Goal: Information Seeking & Learning: Learn about a topic

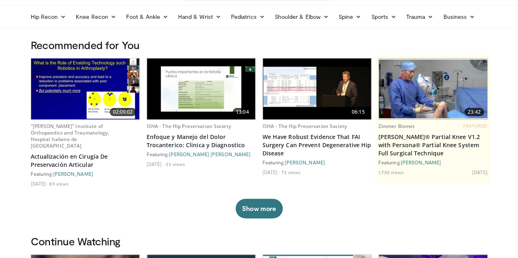
scroll to position [24, 0]
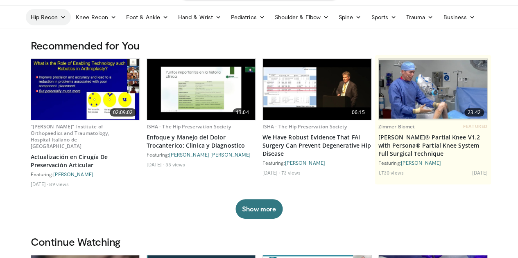
click at [60, 17] on icon at bounding box center [63, 17] width 6 height 6
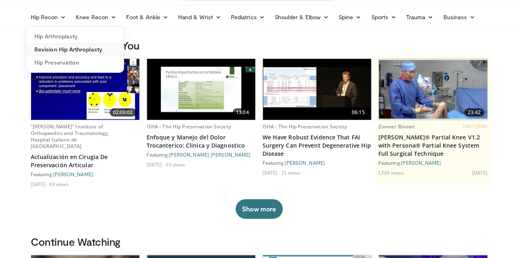
click at [45, 48] on link "Revision Hip Arthroplasty" at bounding box center [74, 49] width 97 height 13
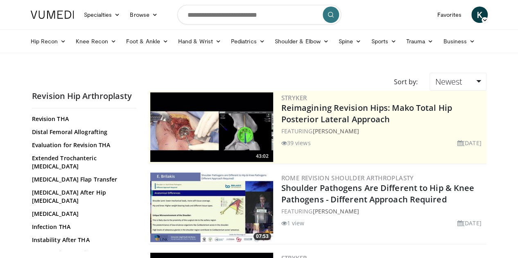
scroll to position [23, 0]
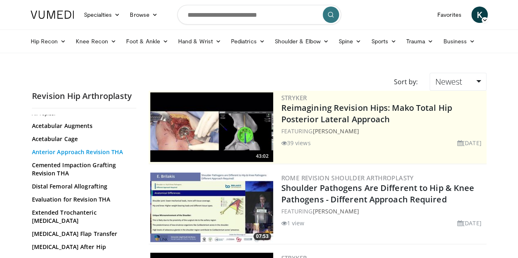
click at [93, 151] on link "Anterior Approach Revision THA" at bounding box center [82, 152] width 100 height 8
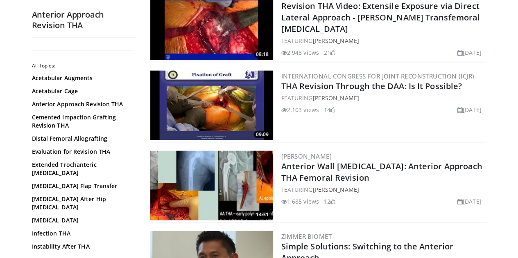
scroll to position [905, 0]
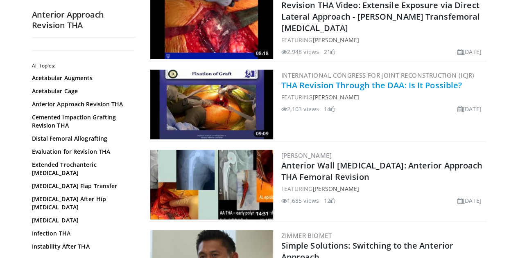
click at [369, 82] on link "THA Revision Through the DAA: Is It Possible?" at bounding box center [371, 85] width 181 height 11
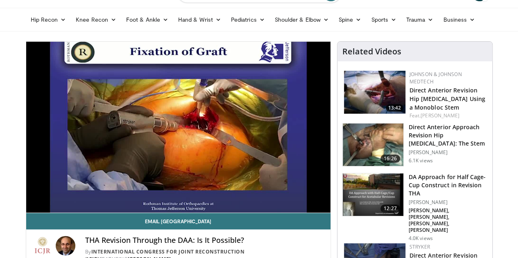
scroll to position [21, 0]
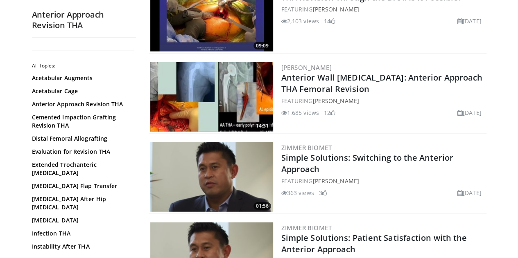
scroll to position [994, 0]
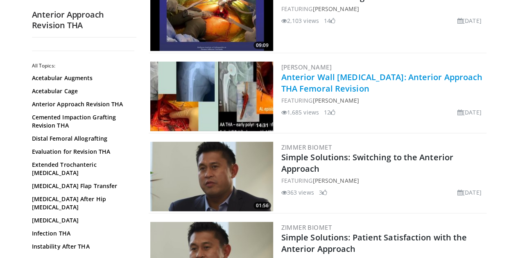
click at [312, 81] on link "Anterior Wall Osteotomy: Anterior Approach THA Femoral Revision" at bounding box center [381, 83] width 201 height 23
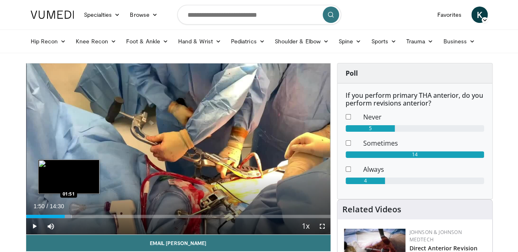
click at [48, 218] on div "Loaded : 14.94% 01:50 01:51" at bounding box center [178, 214] width 304 height 8
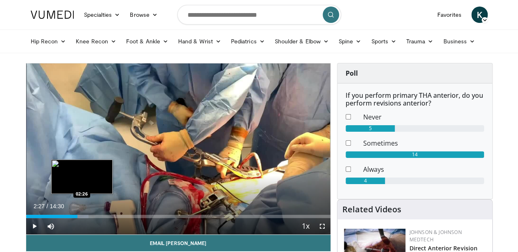
click at [61, 218] on div "Loaded : 20.51% 02:27 02:26" at bounding box center [178, 216] width 304 height 3
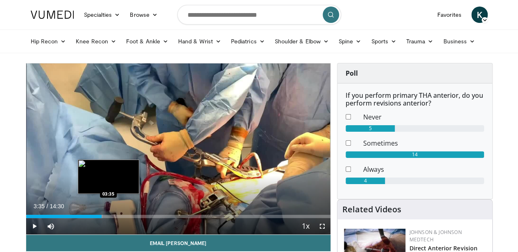
click at [87, 218] on div "Loaded : 25.28% 03:35 03:35" at bounding box center [178, 216] width 304 height 3
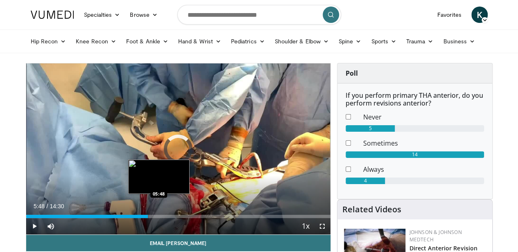
click at [138, 218] on div "Loaded : 32.17% 05:48 05:48" at bounding box center [178, 216] width 304 height 3
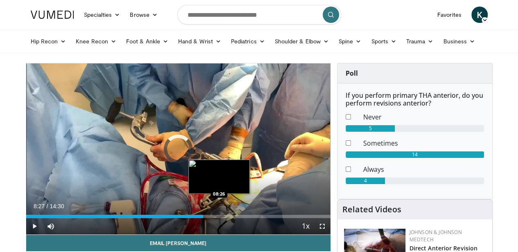
click at [198, 218] on div "Loaded : 47.86% 08:27 08:26" at bounding box center [178, 216] width 304 height 3
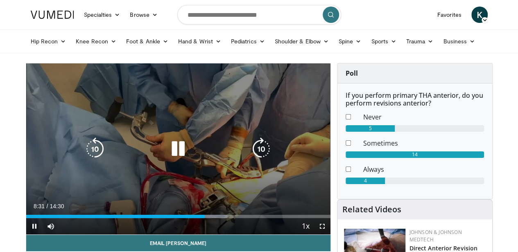
click at [169, 156] on icon "Video Player" at bounding box center [178, 149] width 23 height 23
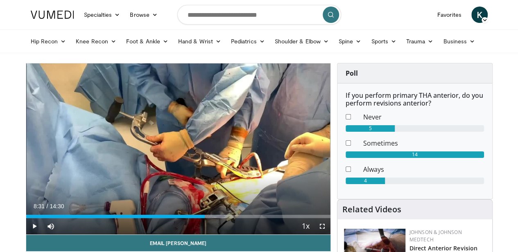
scroll to position [0, 1]
click at [169, 156] on div "10 seconds Tap to unmute" at bounding box center [178, 148] width 304 height 171
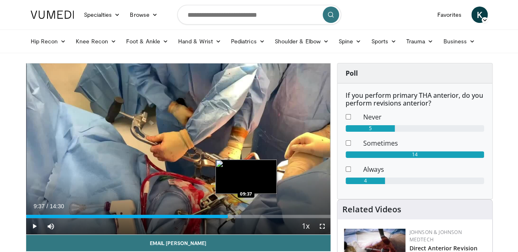
click at [224, 218] on div "Loaded : 70.65% 09:37 09:37" at bounding box center [178, 216] width 304 height 3
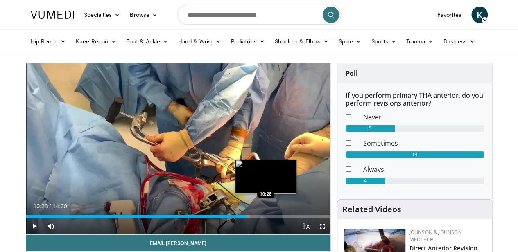
click at [244, 218] on div "Loaded : 73.53% 10:28 10:28" at bounding box center [178, 216] width 304 height 3
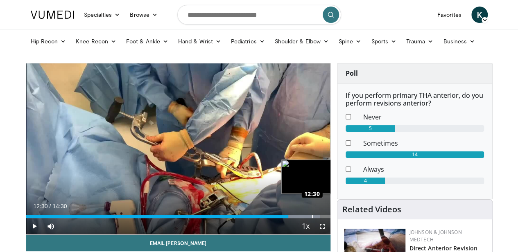
click at [290, 218] on div "Loaded : 96.51% 12:30 12:30" at bounding box center [178, 216] width 304 height 3
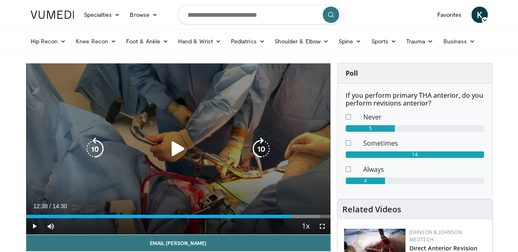
click at [293, 218] on div "Progress Bar" at bounding box center [303, 216] width 34 height 3
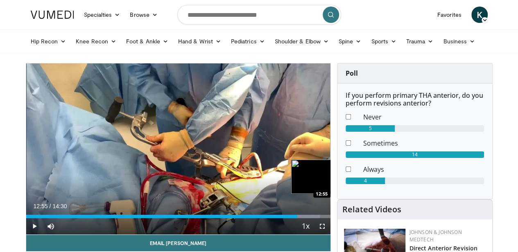
click at [300, 218] on div "Progress Bar" at bounding box center [303, 216] width 34 height 3
click at [312, 218] on div "Loaded : 96.51% 13:28 13:28" at bounding box center [178, 216] width 304 height 3
